Goal: Information Seeking & Learning: Learn about a topic

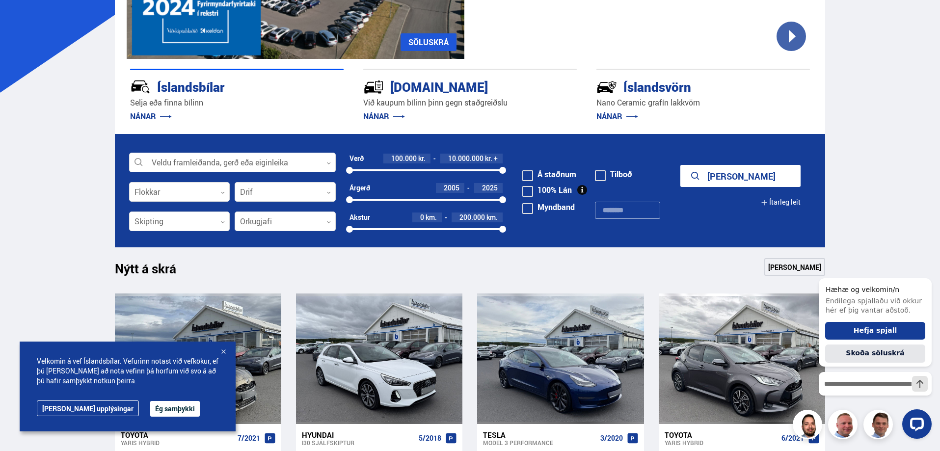
scroll to position [295, 0]
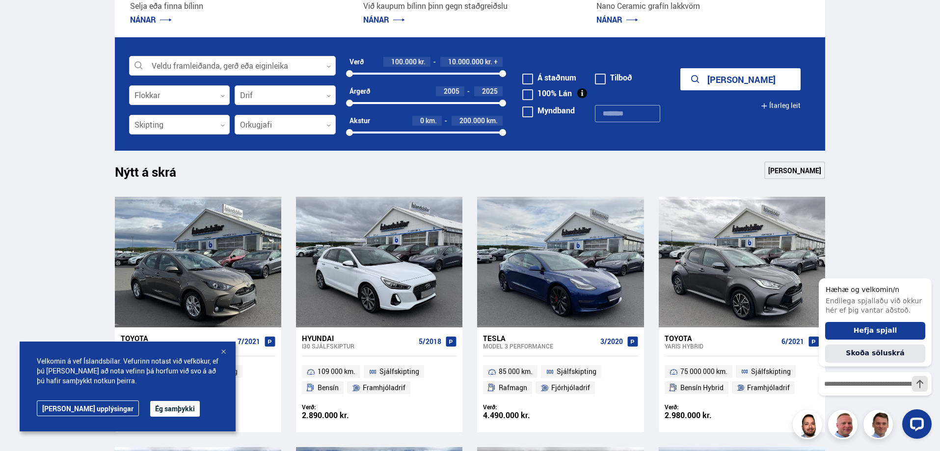
click at [154, 404] on button "Ég samþykki" at bounding box center [175, 409] width 50 height 16
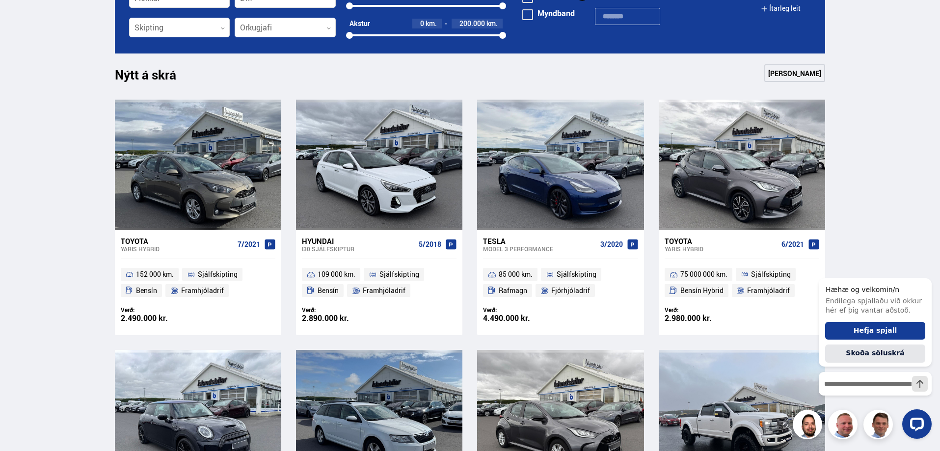
scroll to position [393, 0]
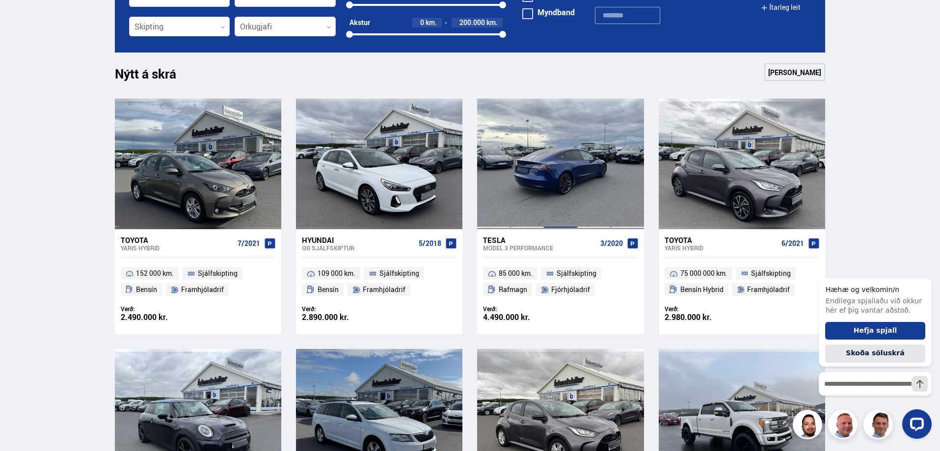
click at [546, 176] on div at bounding box center [560, 164] width 33 height 131
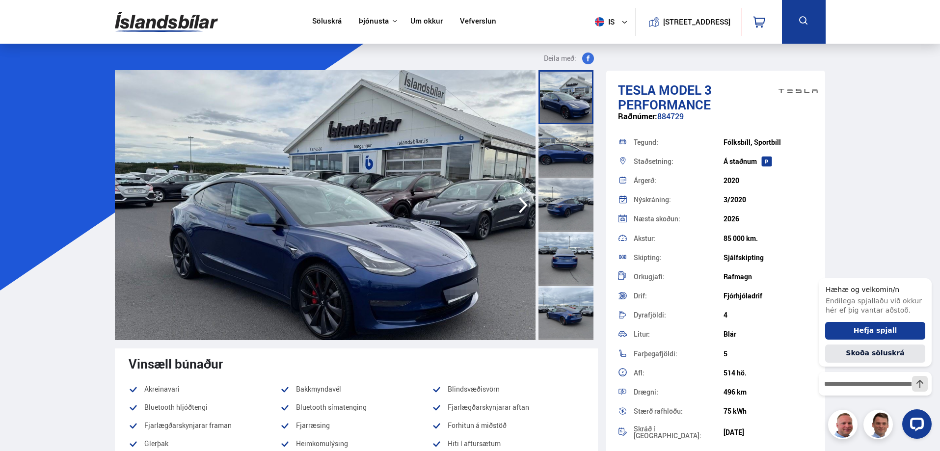
click at [173, 220] on img at bounding box center [325, 205] width 421 height 270
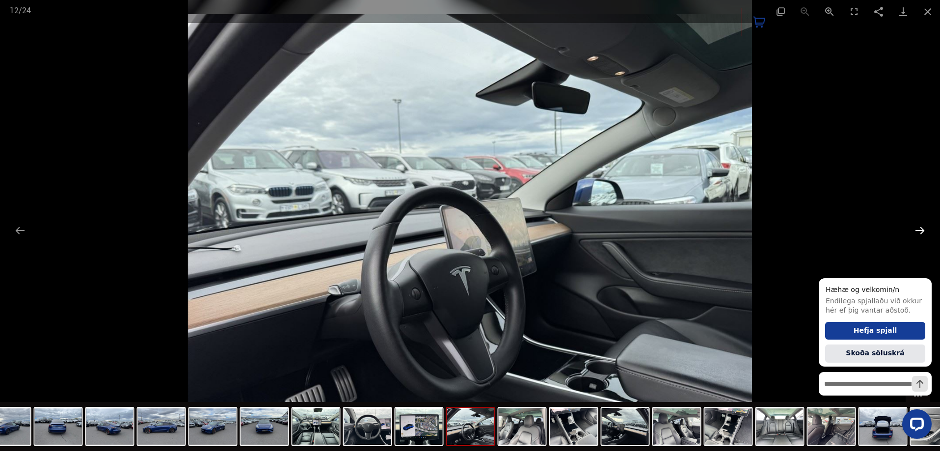
click at [919, 229] on button "Next slide" at bounding box center [920, 230] width 21 height 19
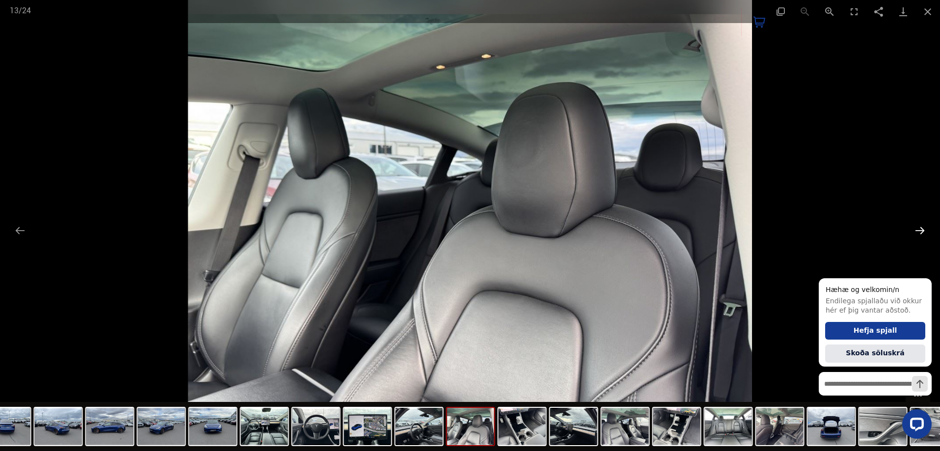
click at [919, 229] on button "Next slide" at bounding box center [920, 230] width 21 height 19
